Goal: Task Accomplishment & Management: Understand process/instructions

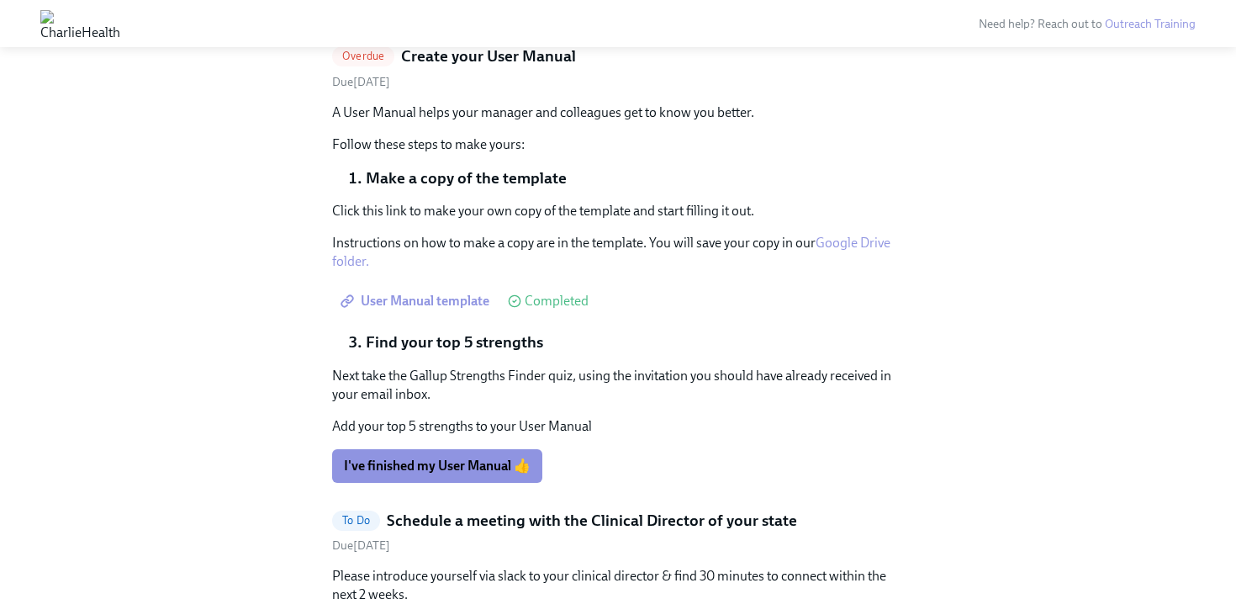
scroll to position [559, 0]
click at [842, 248] on link "Google Drive folder." at bounding box center [611, 252] width 558 height 34
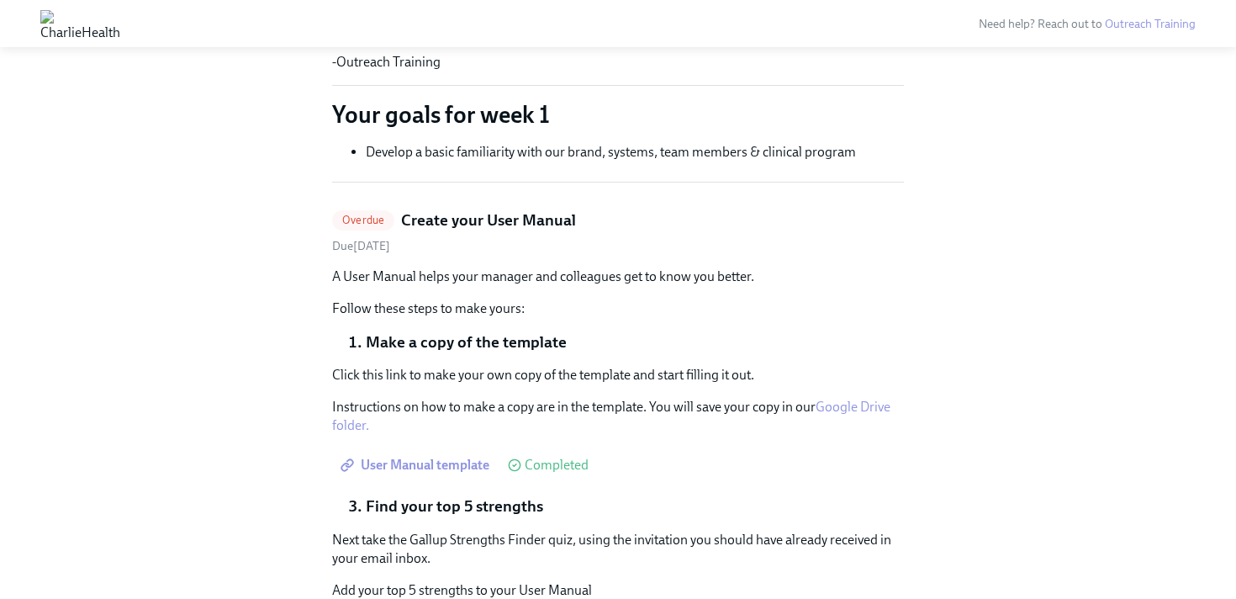
scroll to position [344, 0]
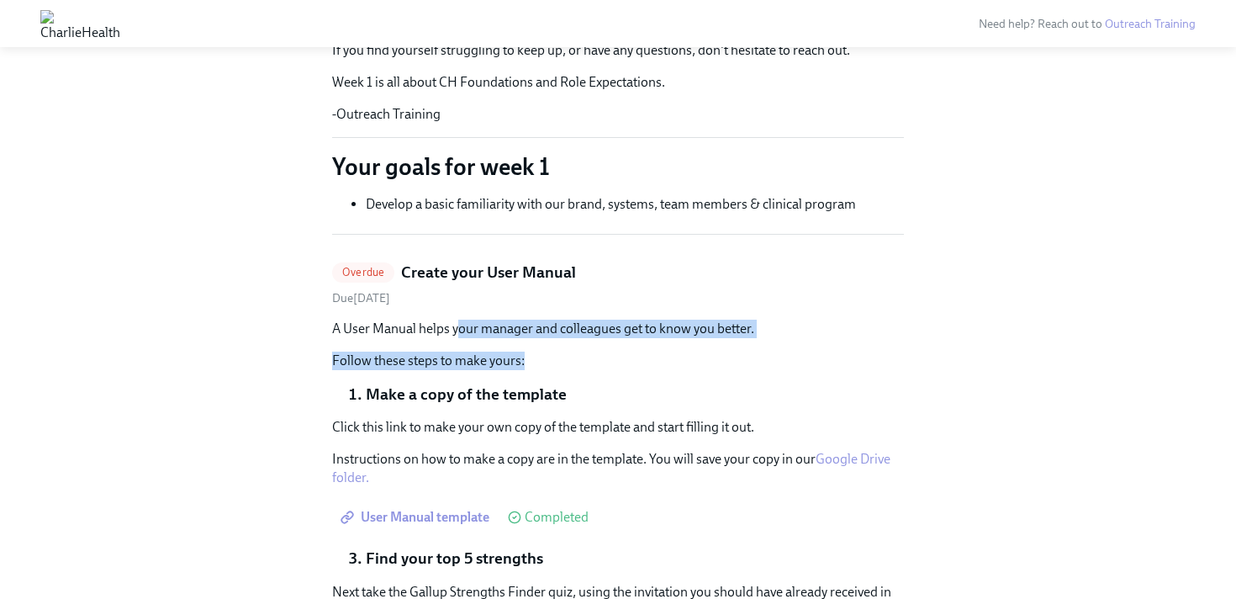
drag, startPoint x: 457, startPoint y: 332, endPoint x: 524, endPoint y: 356, distance: 71.3
click at [524, 356] on div "A User Manual helps your manager and colleagues get to know you better. Follow …" at bounding box center [618, 344] width 572 height 50
click at [524, 356] on p "Follow these steps to make yours:" at bounding box center [618, 360] width 572 height 18
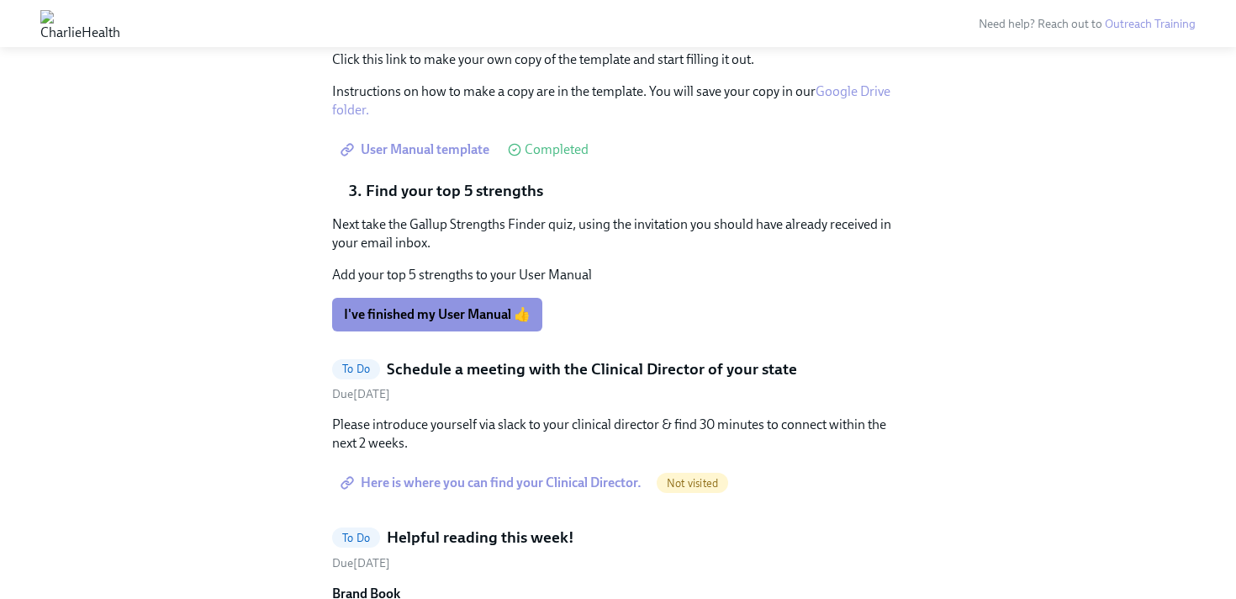
scroll to position [715, 0]
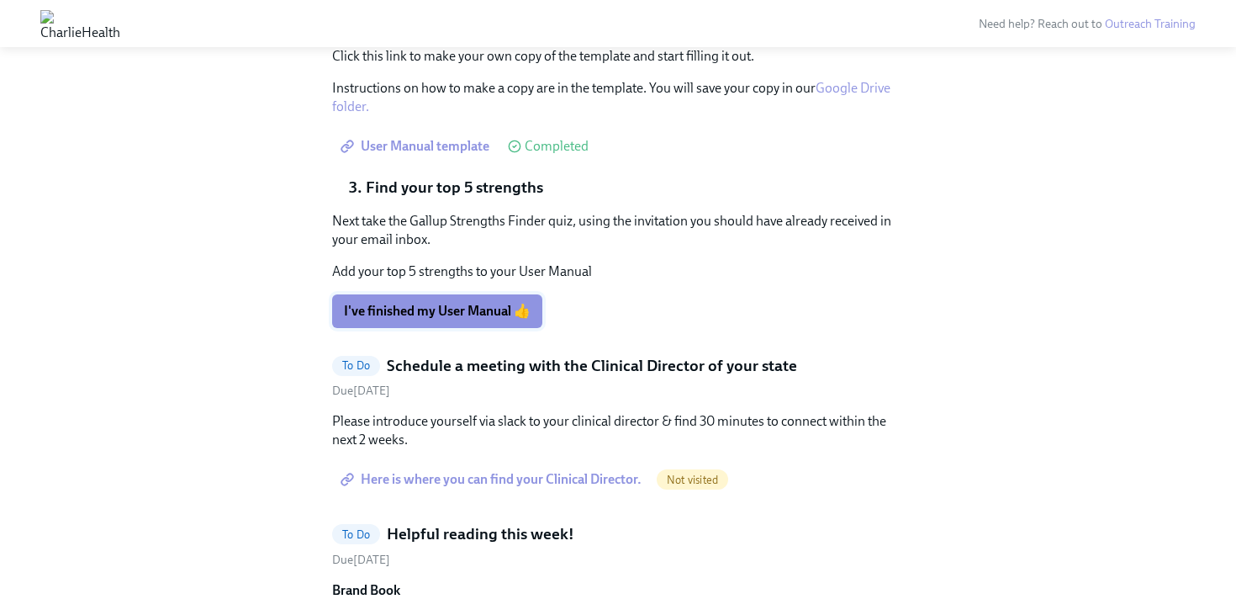
click at [449, 307] on span "I've finished my User Manual 👍" at bounding box center [437, 311] width 187 height 17
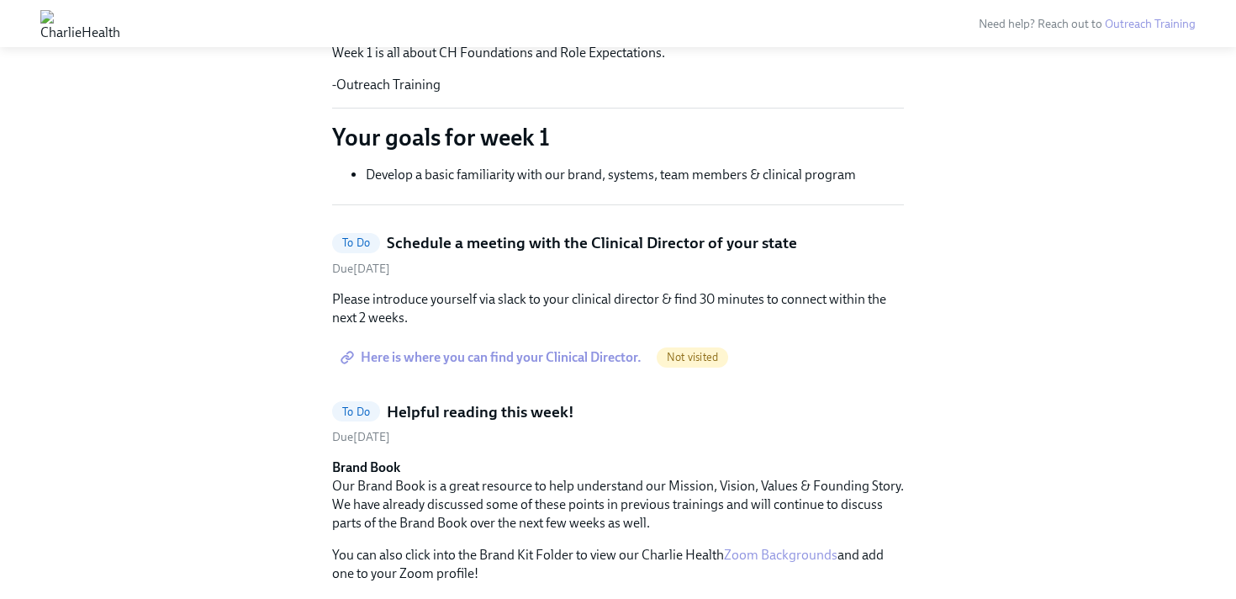
scroll to position [393, 0]
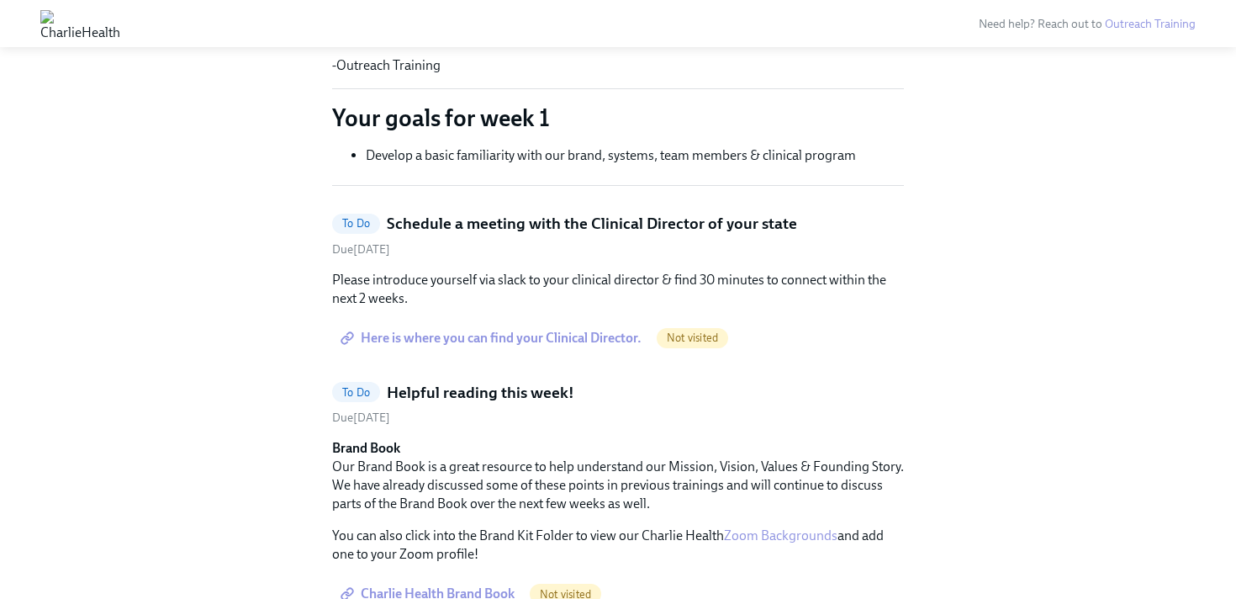
click at [515, 335] on span "Here is where you can find your Clinical Director." at bounding box center [493, 338] width 298 height 17
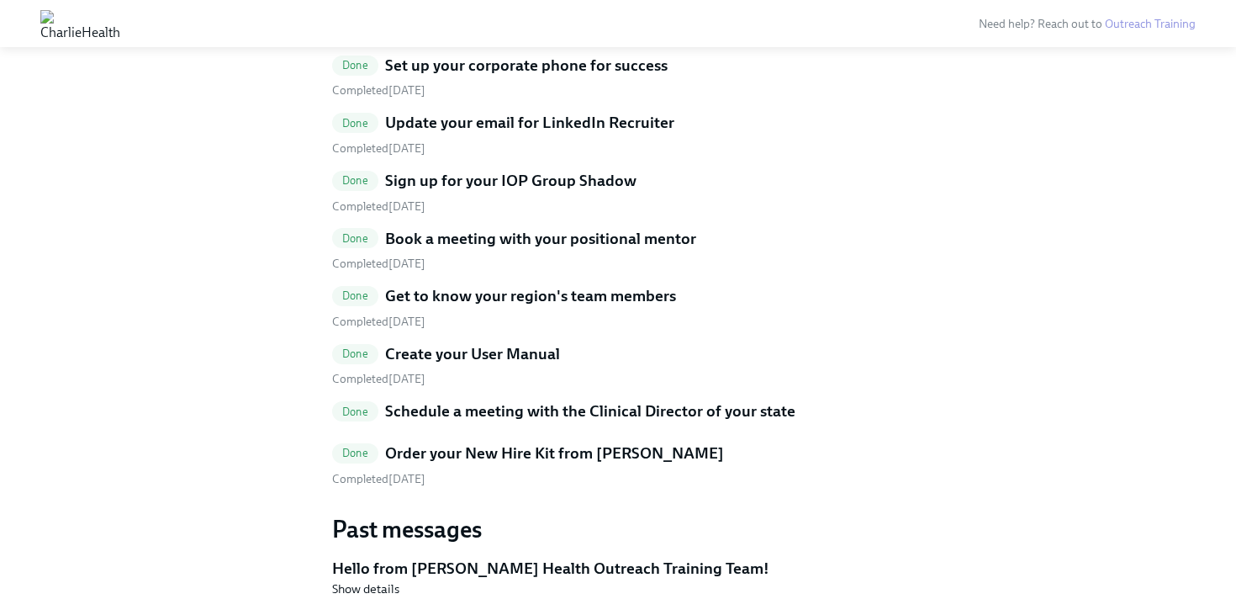
scroll to position [3072, 0]
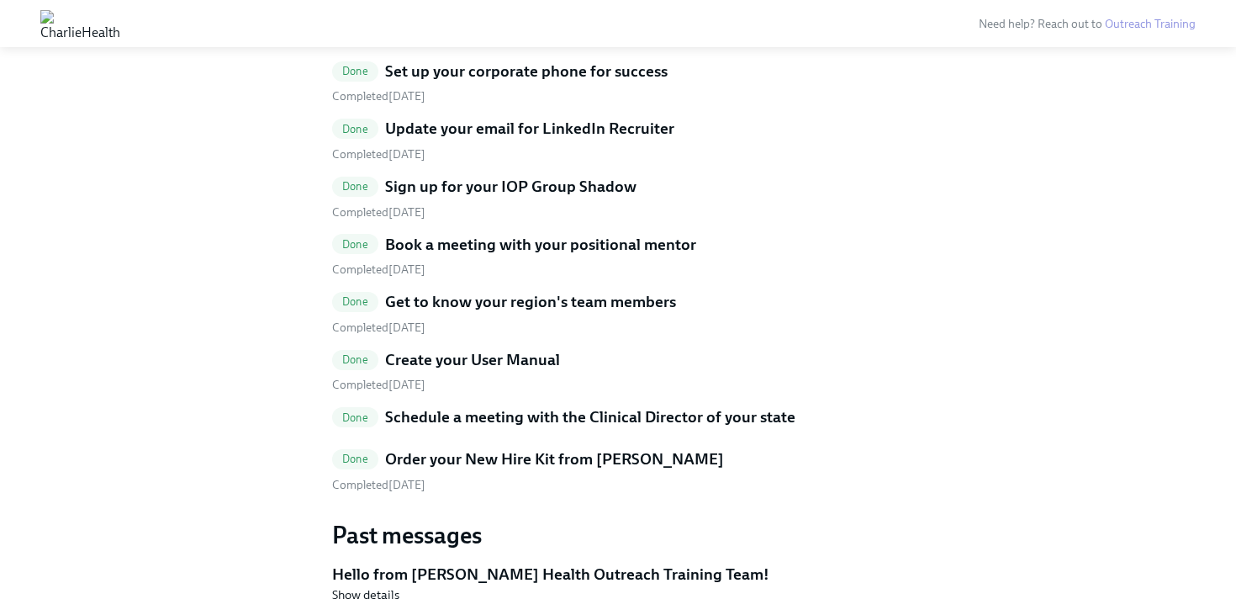
click at [476, 420] on h5 "Schedule a meeting with the Clinical Director of your state" at bounding box center [590, 417] width 410 height 22
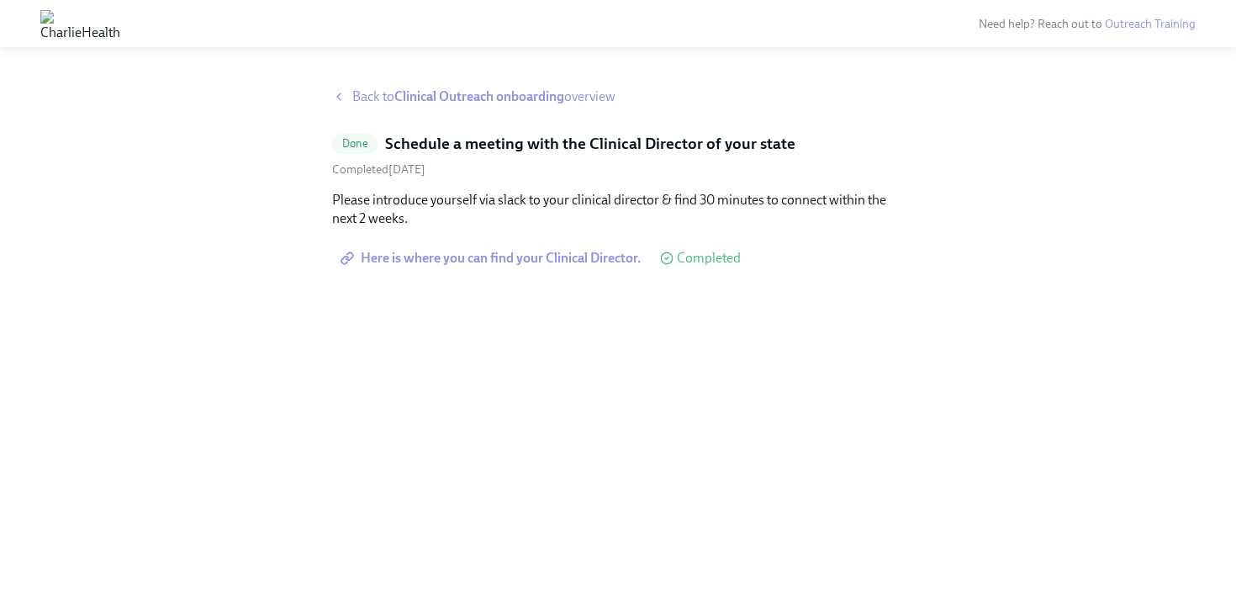
click at [528, 92] on strong "Clinical Outreach onboarding" at bounding box center [479, 96] width 170 height 16
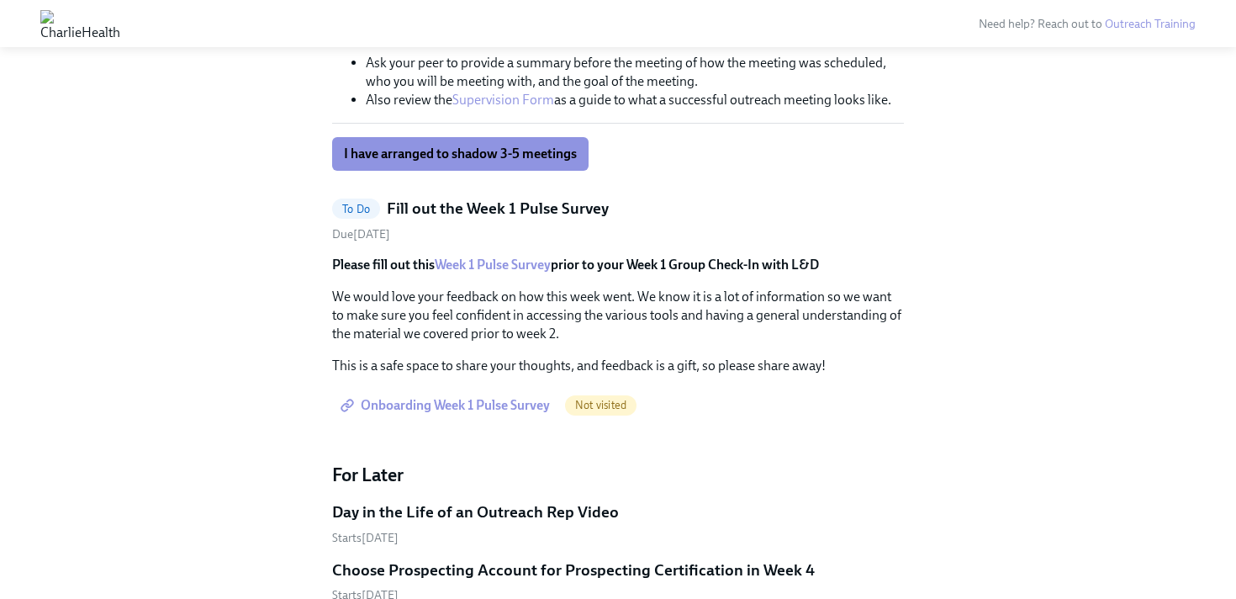
scroll to position [1168, 0]
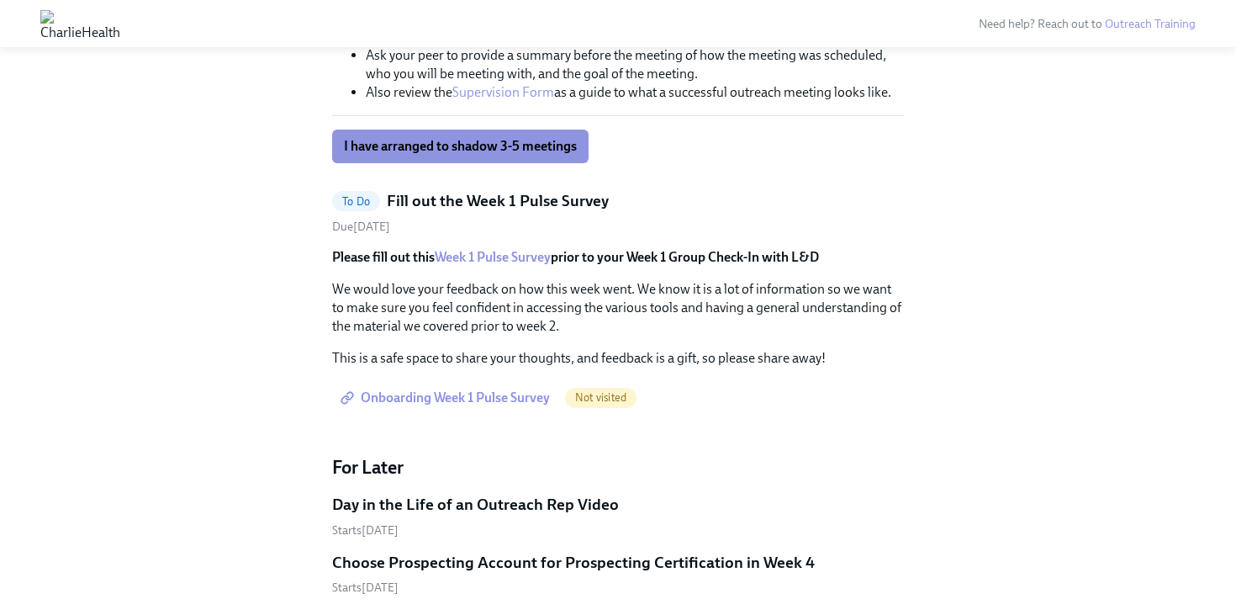
click at [463, 397] on span "Onboarding Week 1 Pulse Survey" at bounding box center [447, 397] width 206 height 17
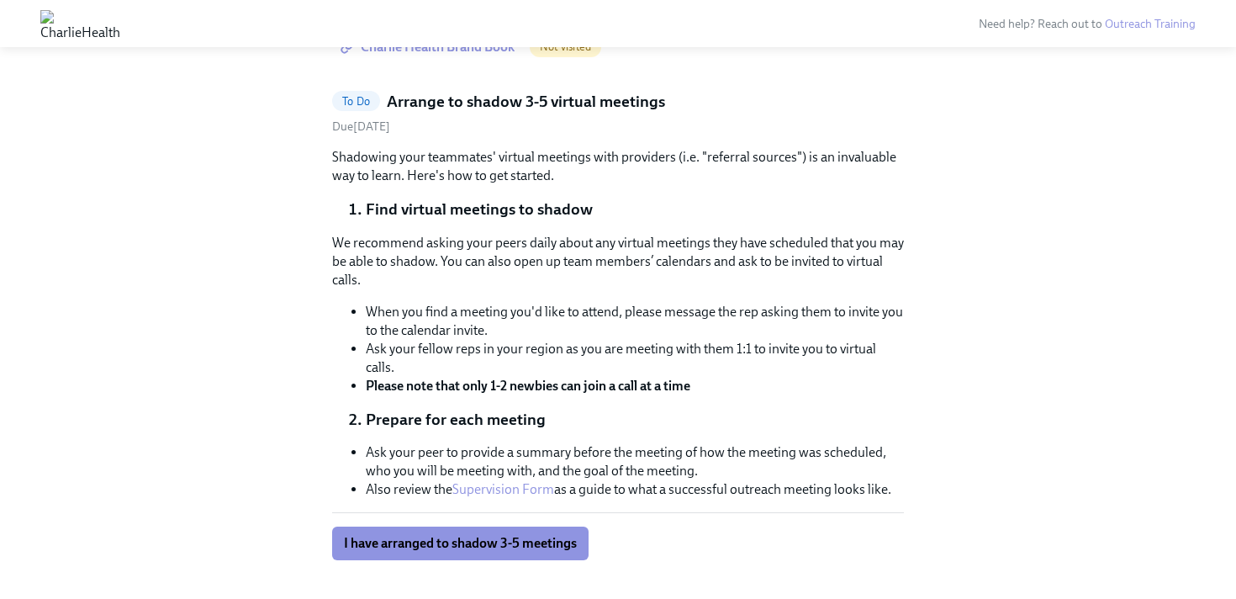
scroll to position [772, 0]
